Goal: Use online tool/utility: Utilize a website feature to perform a specific function

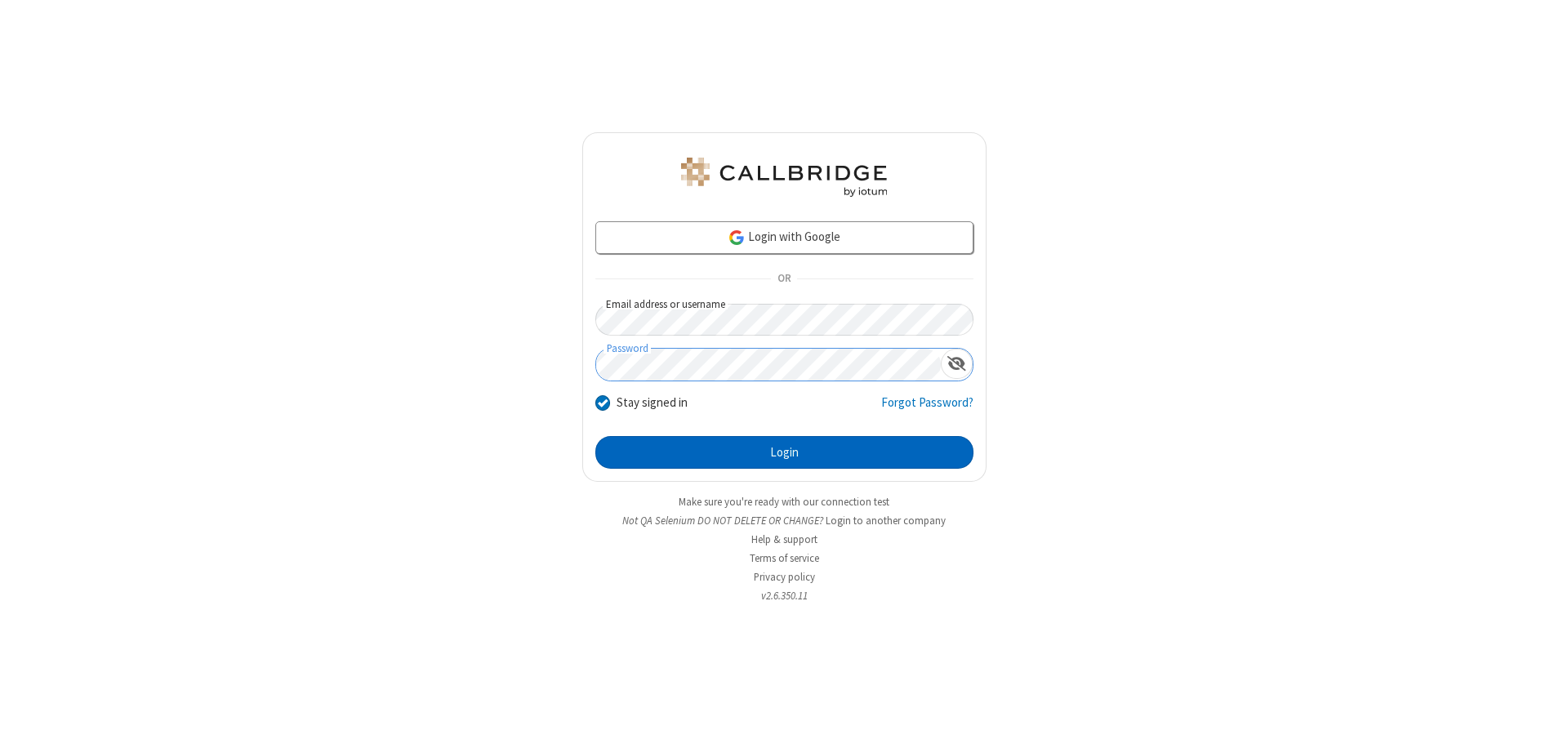
click at [784, 452] on button "Login" at bounding box center [784, 452] width 378 height 32
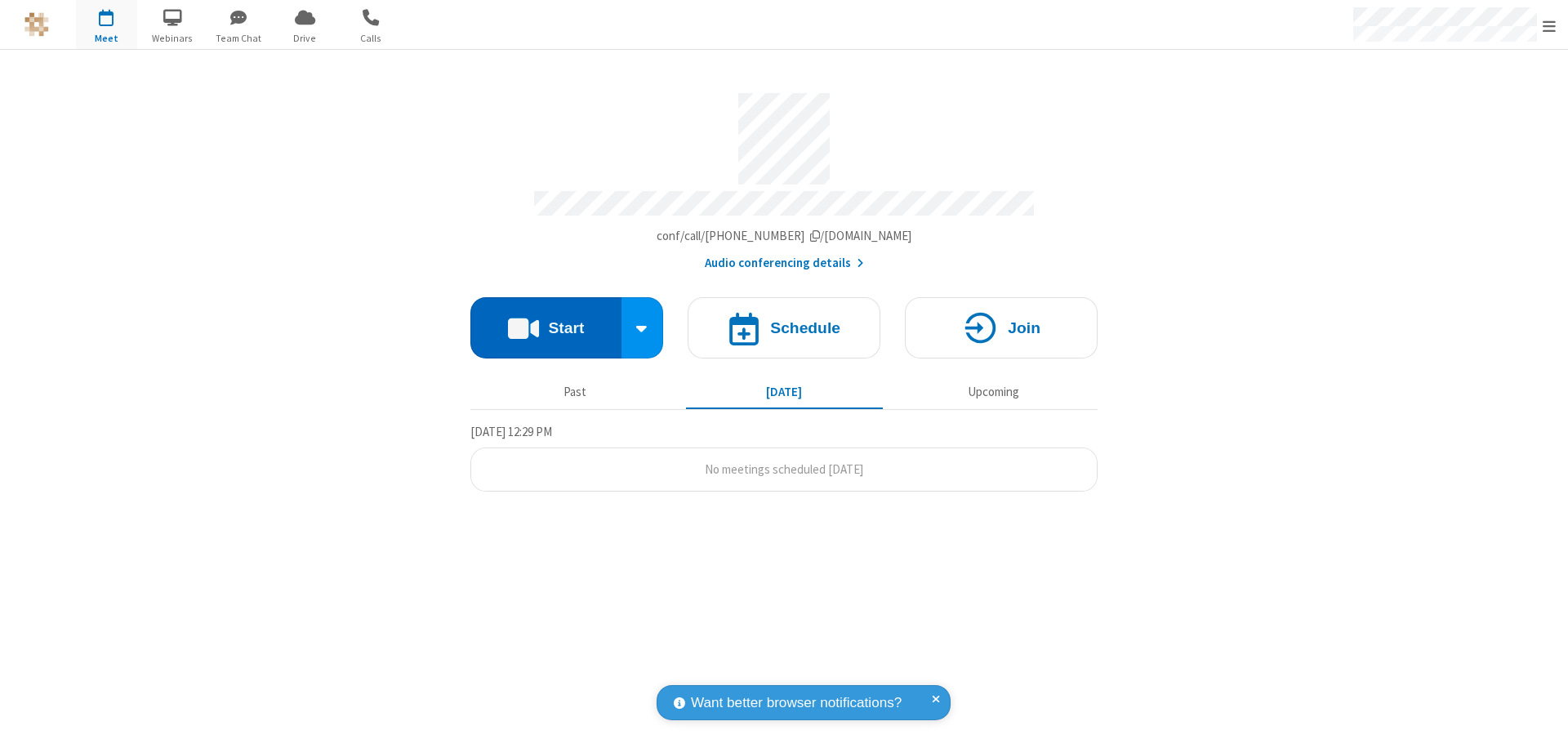
click at [545, 320] on button "Start" at bounding box center [545, 328] width 151 height 61
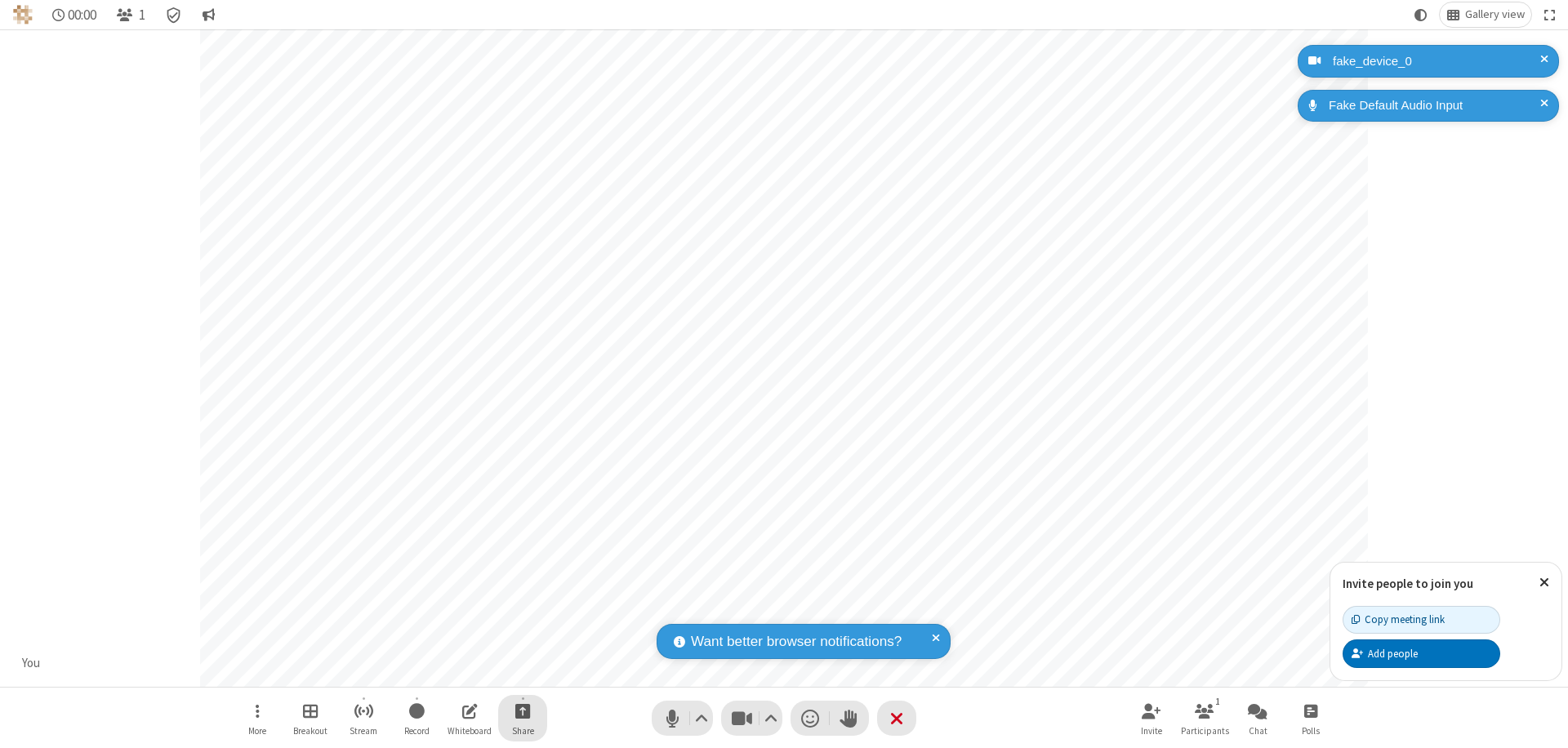
click at [522, 711] on span "Start sharing" at bounding box center [522, 711] width 16 height 20
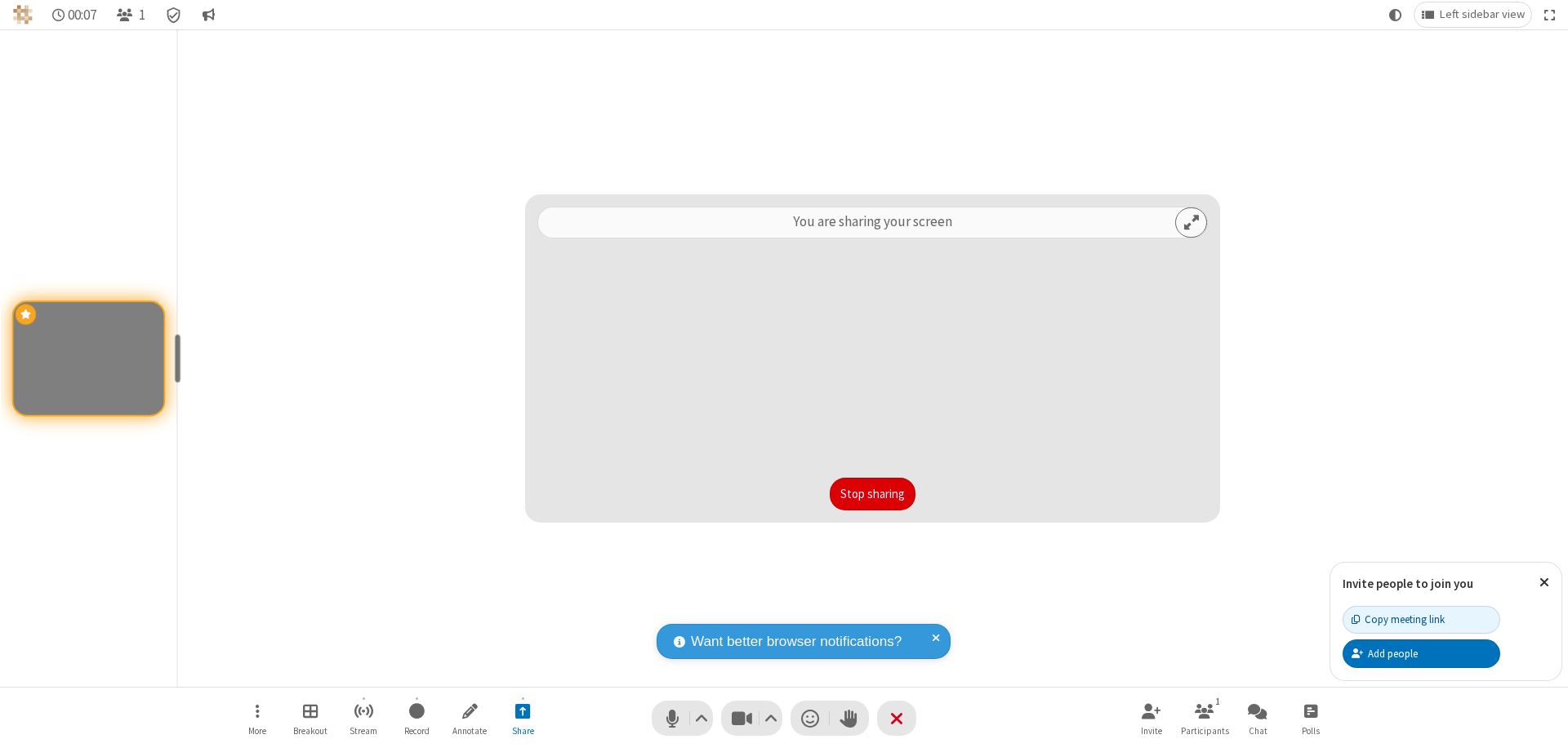
click at [873, 494] on button "Stop sharing" at bounding box center [873, 494] width 86 height 32
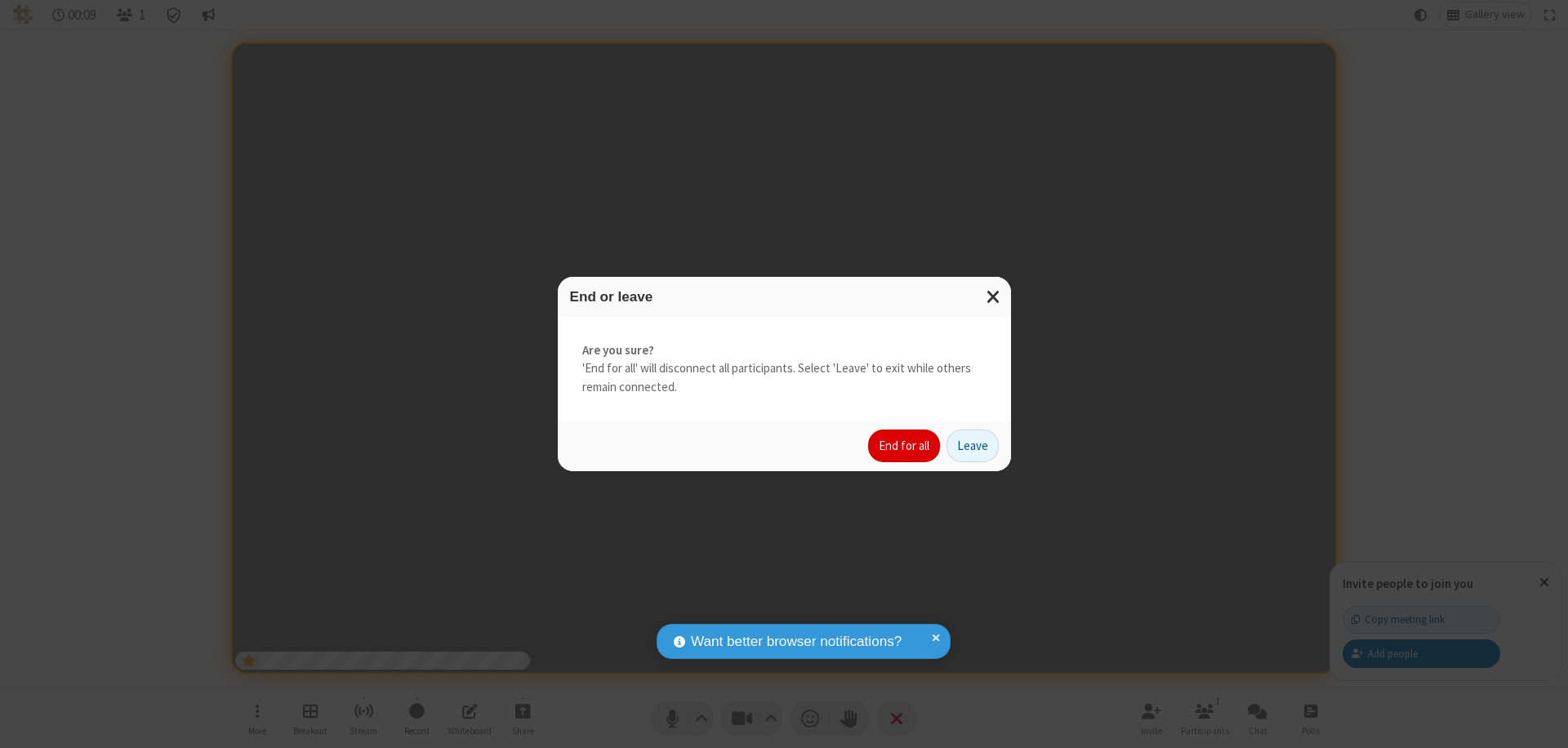
click at [905, 446] on button "End for all" at bounding box center [904, 446] width 72 height 32
